Goal: Transaction & Acquisition: Purchase product/service

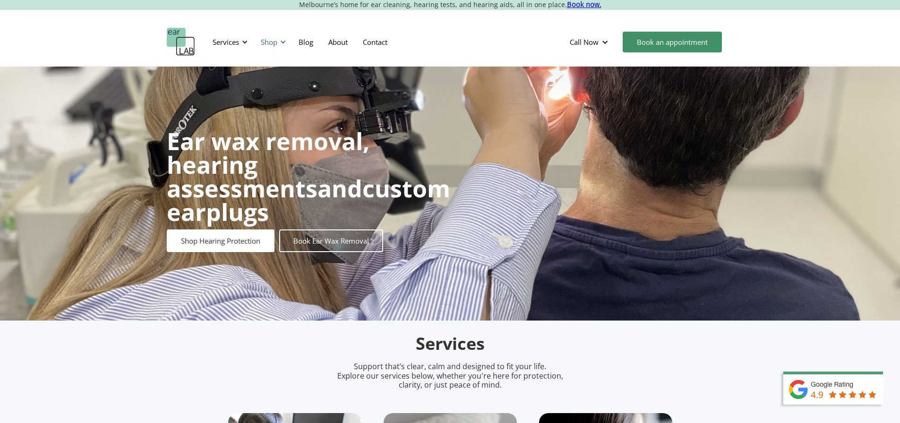
click at [269, 39] on div "Shop" at bounding box center [269, 41] width 17 height 9
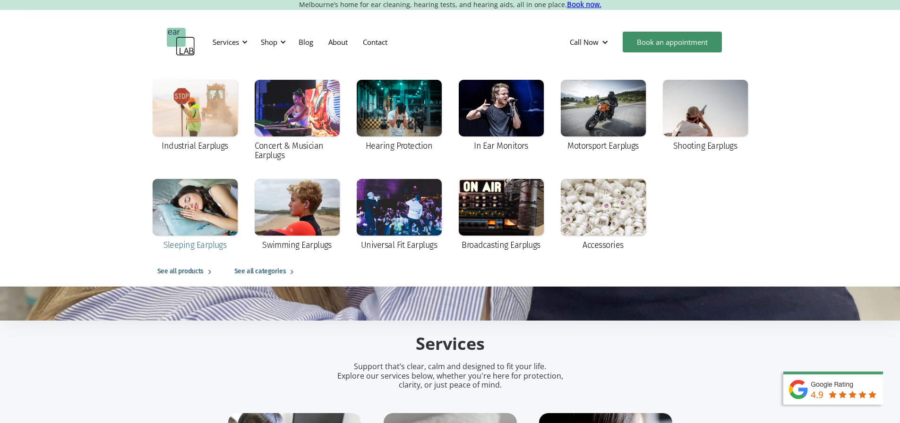
click at [186, 235] on div at bounding box center [195, 207] width 85 height 57
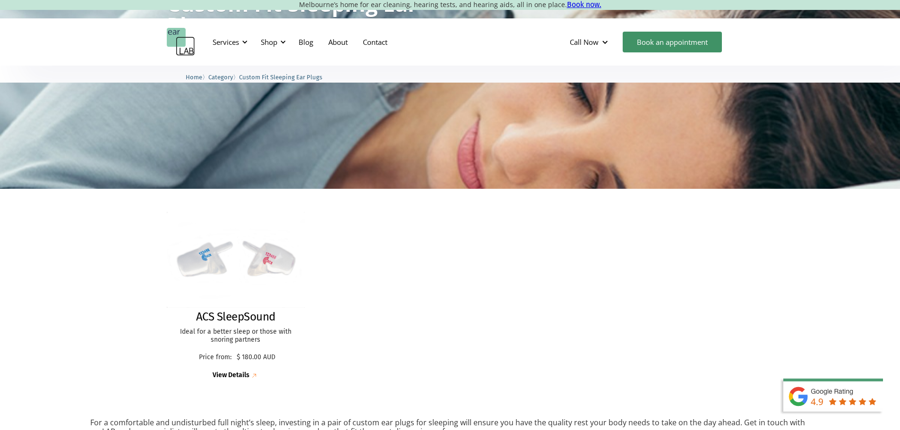
scroll to position [236, 0]
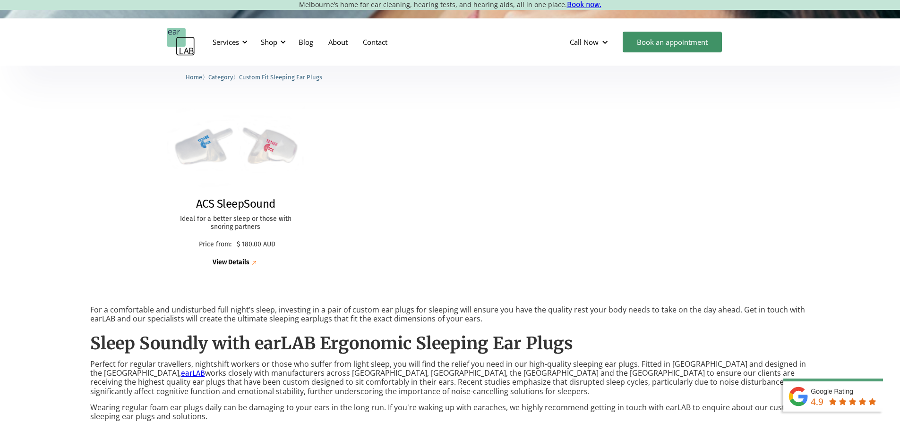
click at [277, 137] on img at bounding box center [235, 147] width 143 height 99
